Goal: Navigation & Orientation: Understand site structure

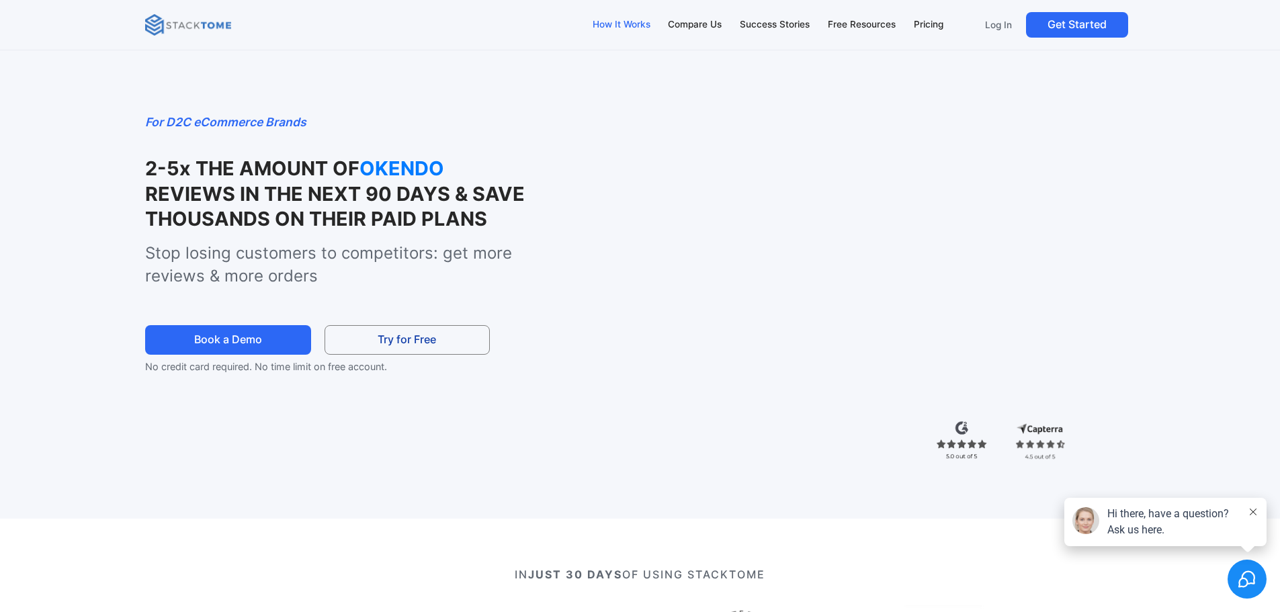
click at [618, 18] on div "How It Works" at bounding box center [622, 24] width 58 height 15
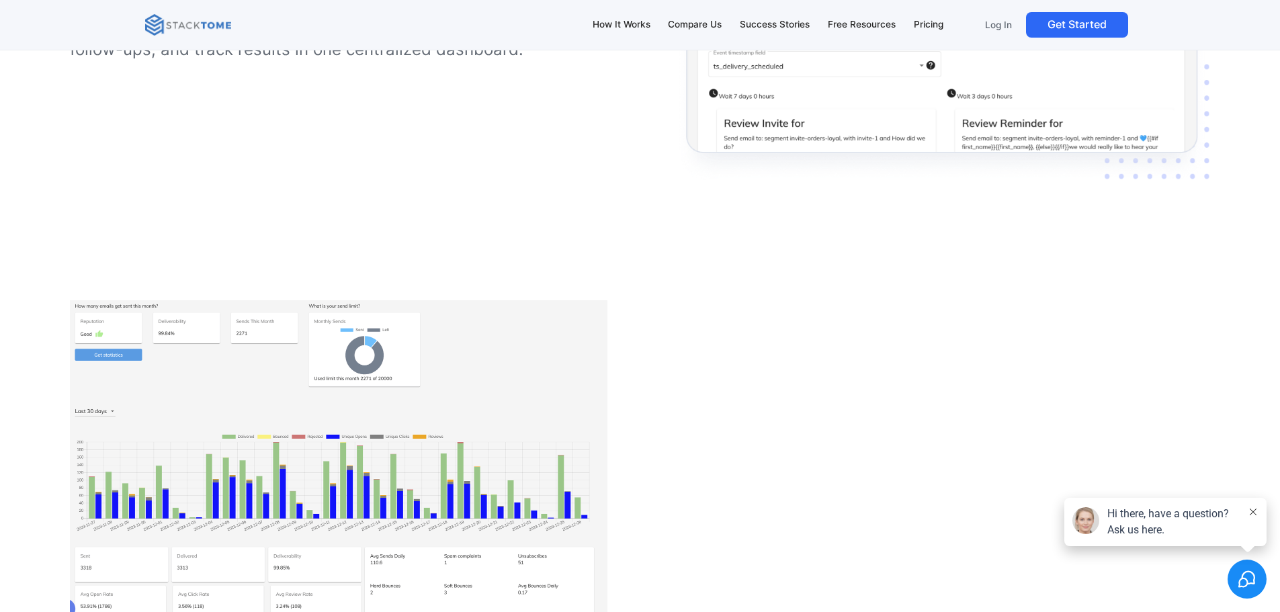
scroll to position [2858, 0]
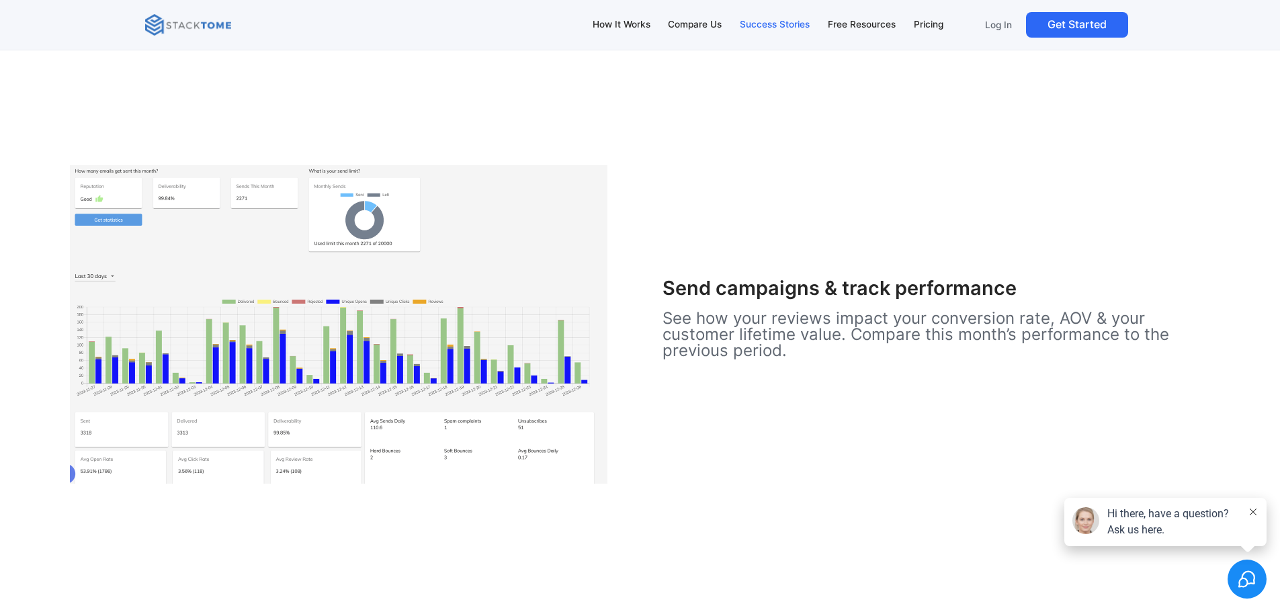
click at [750, 28] on div "Success Stories" at bounding box center [775, 24] width 70 height 15
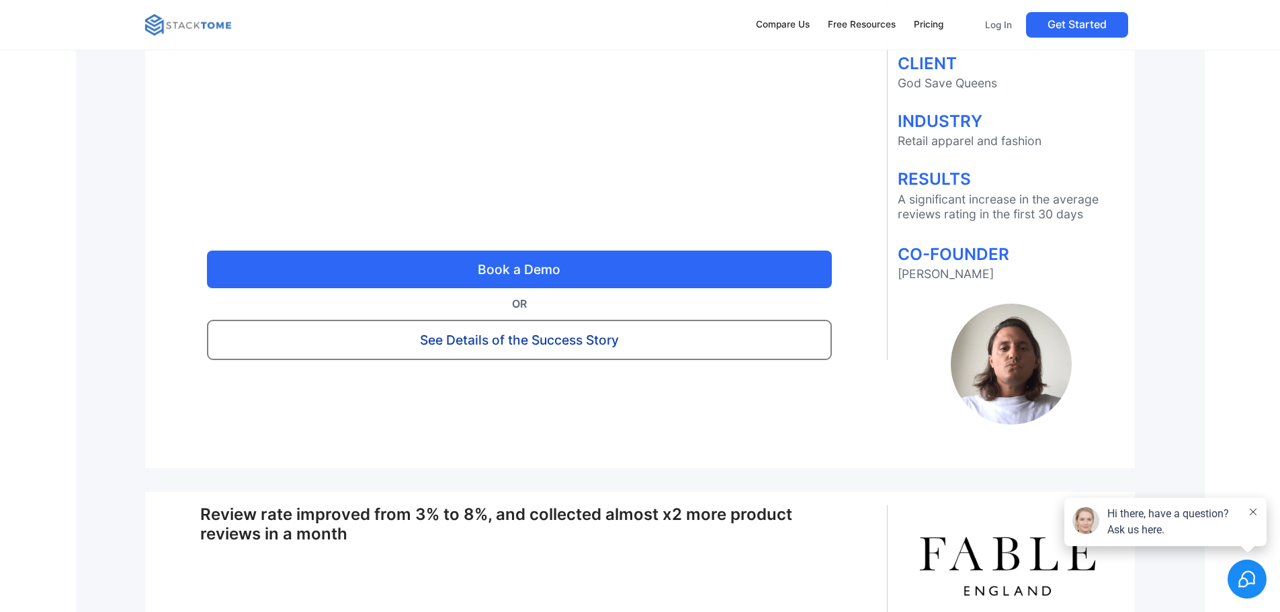
scroll to position [1277, 0]
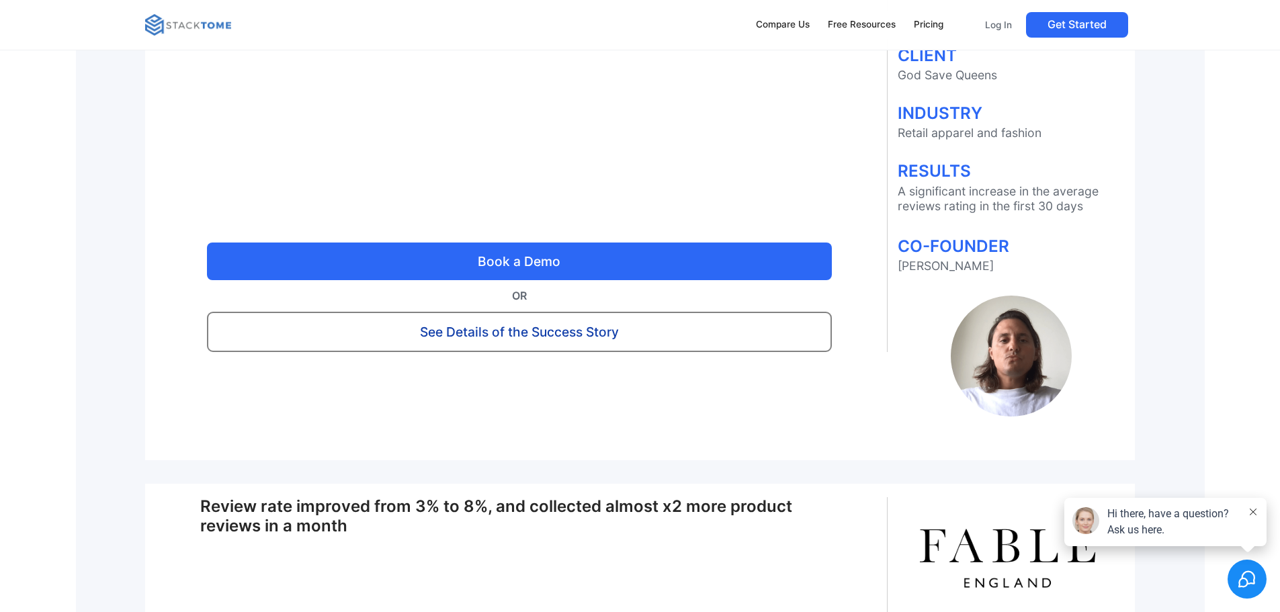
click at [1207, 528] on div "Hi there, have a question? Ask us here." at bounding box center [1173, 522] width 132 height 32
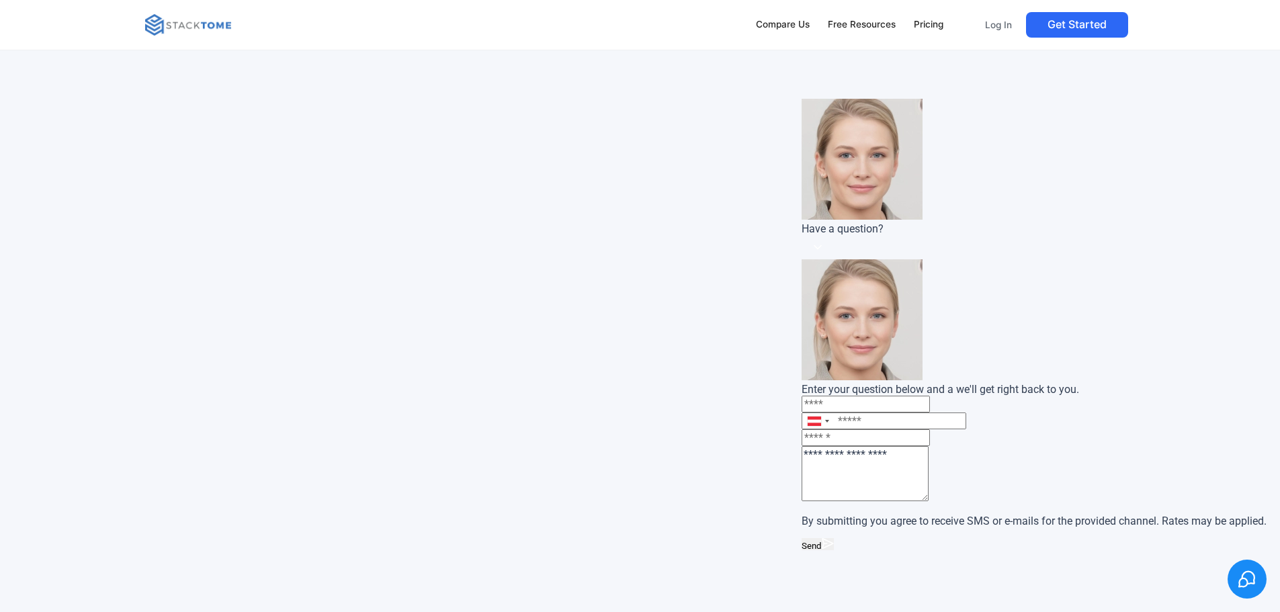
scroll to position [5917, 0]
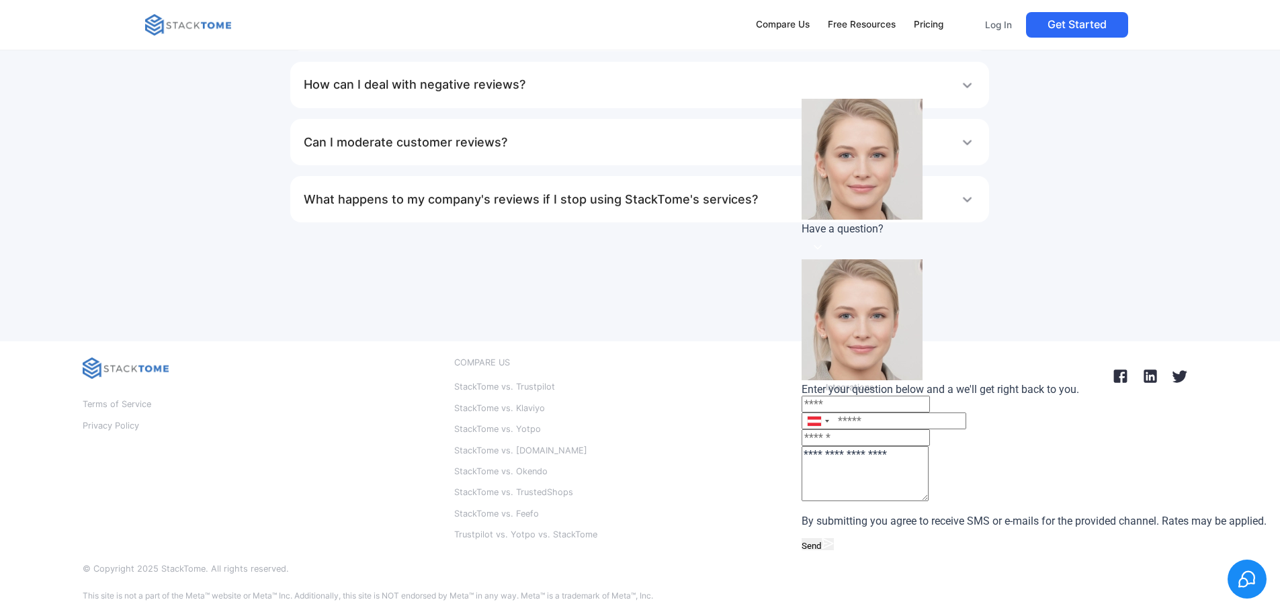
click at [321, 497] on div "Terms of Service Privacy Policy" at bounding box center [258, 450] width 351 height 186
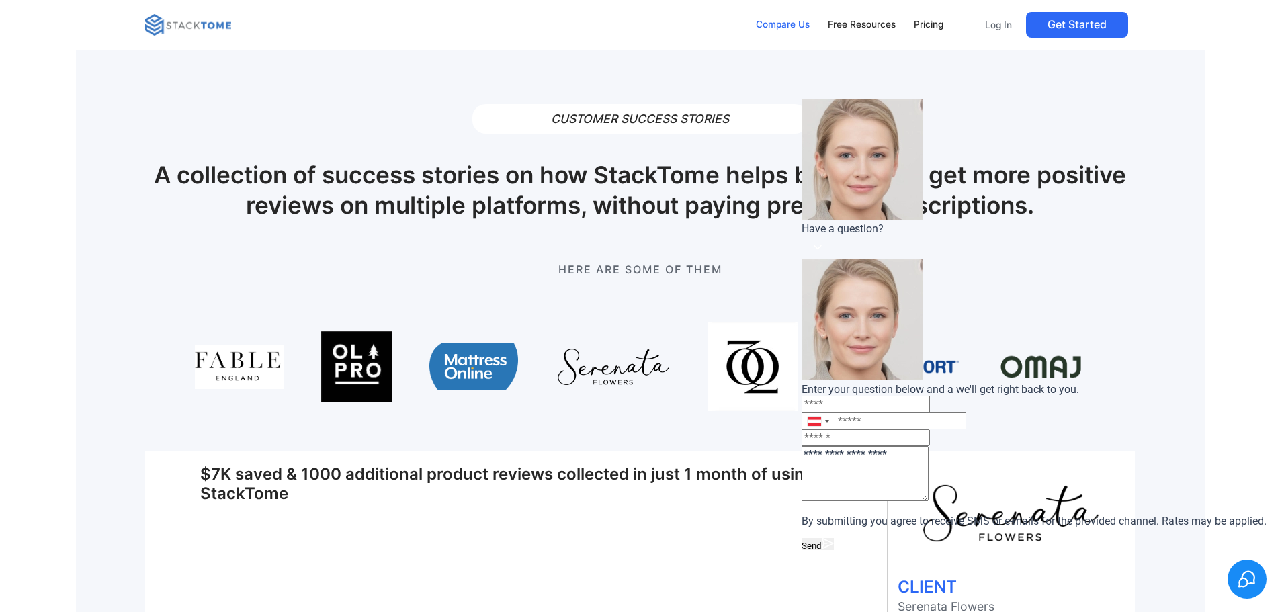
scroll to position [0, 0]
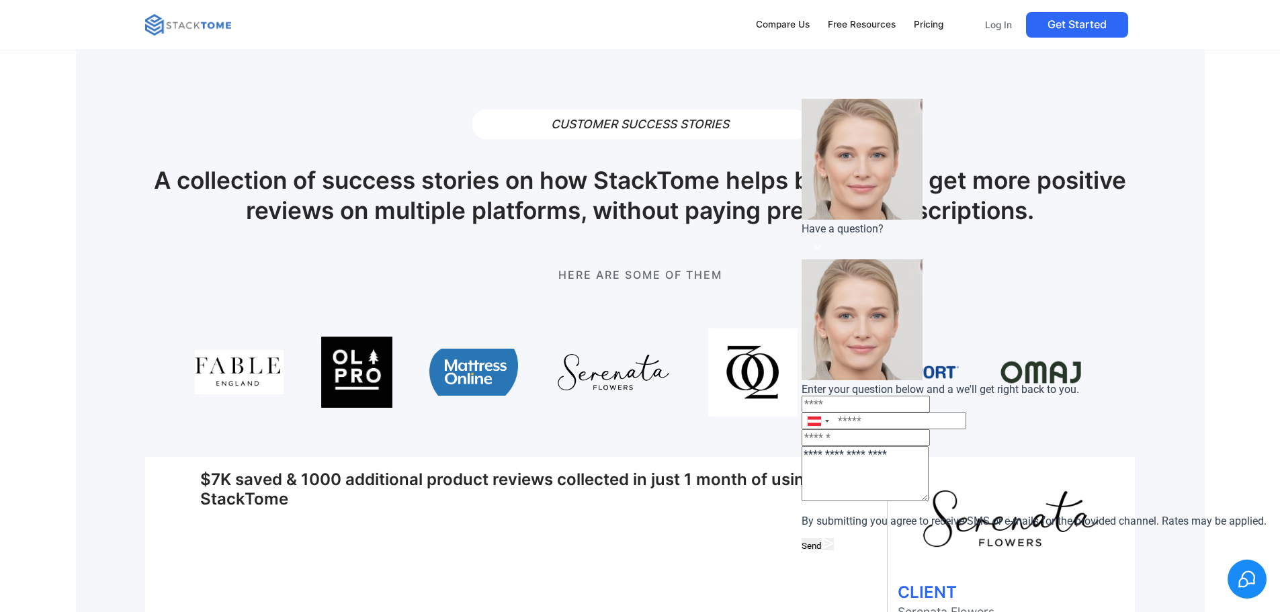
click at [192, 22] on img at bounding box center [188, 25] width 86 height 22
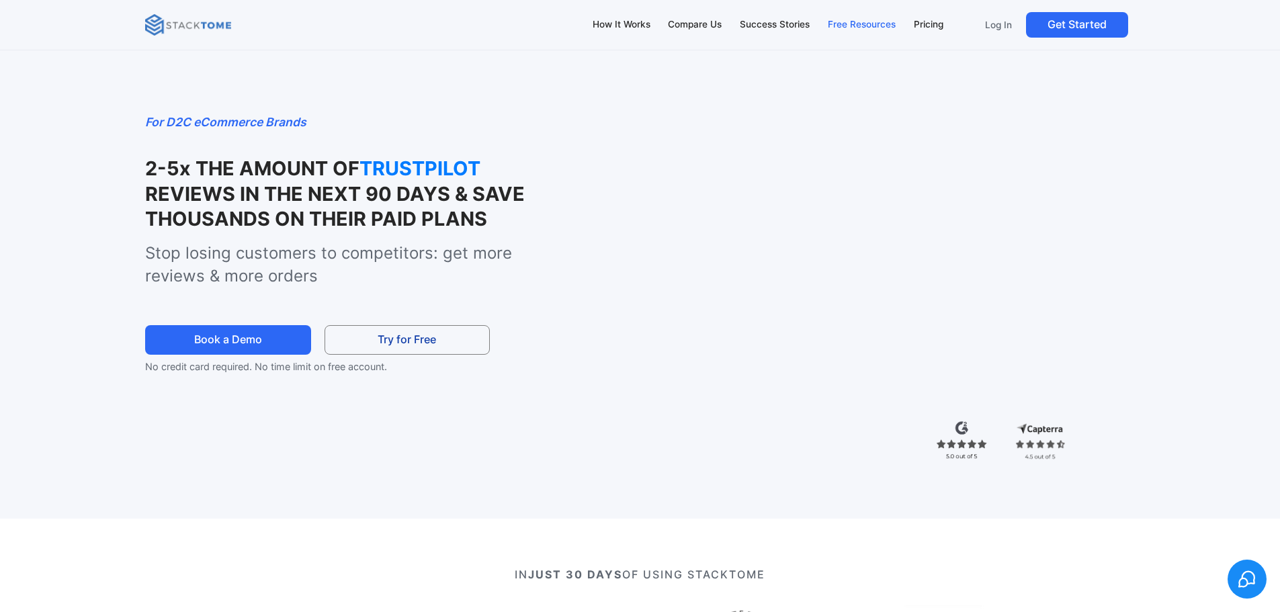
click at [876, 22] on div "Free Resources" at bounding box center [862, 24] width 68 height 15
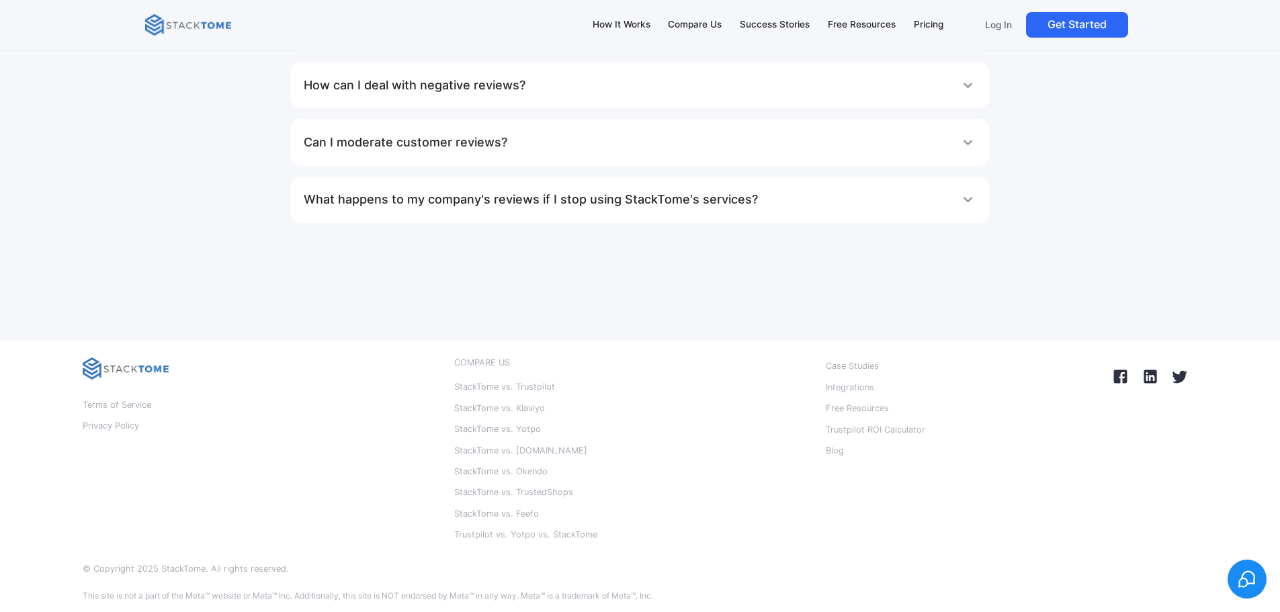
scroll to position [8793, 0]
